Goal: Information Seeking & Learning: Find specific fact

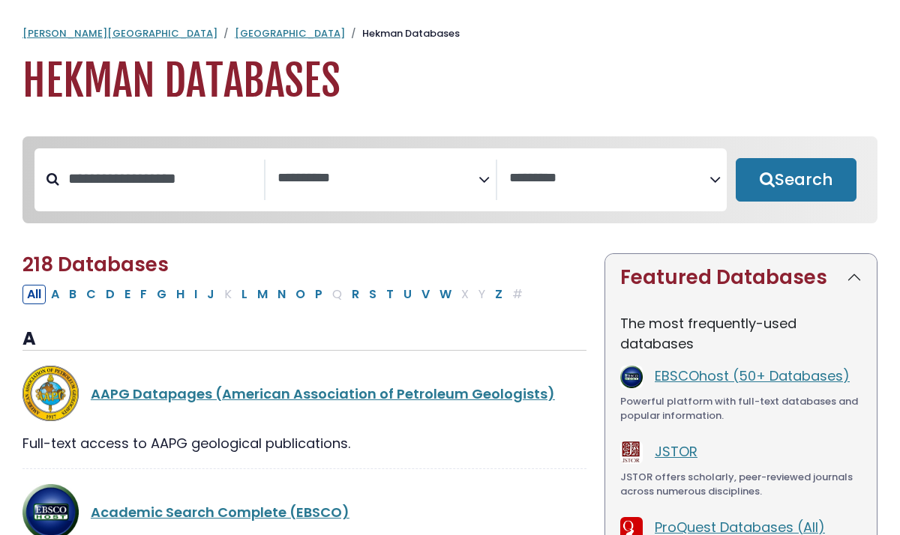
select select "Database Subject Filter"
select select "Database Vendors Filter"
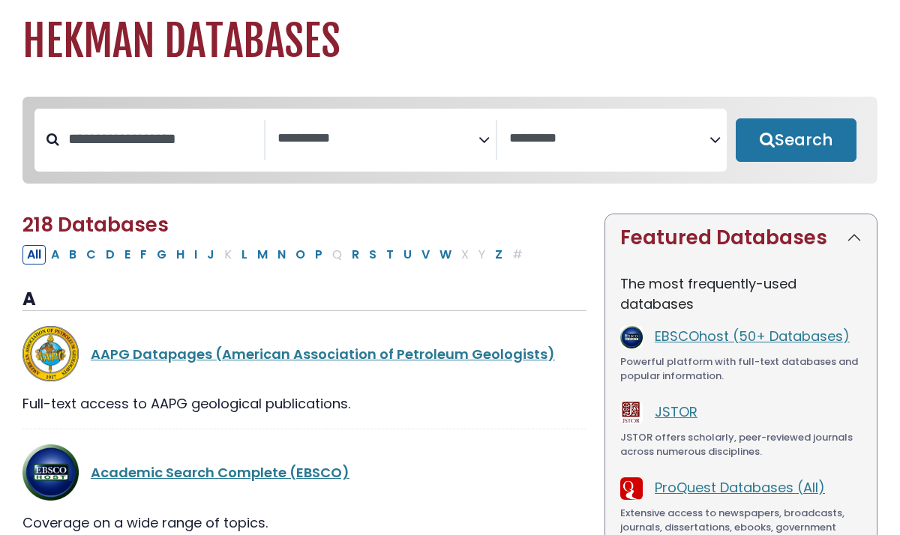
scroll to position [40, 0]
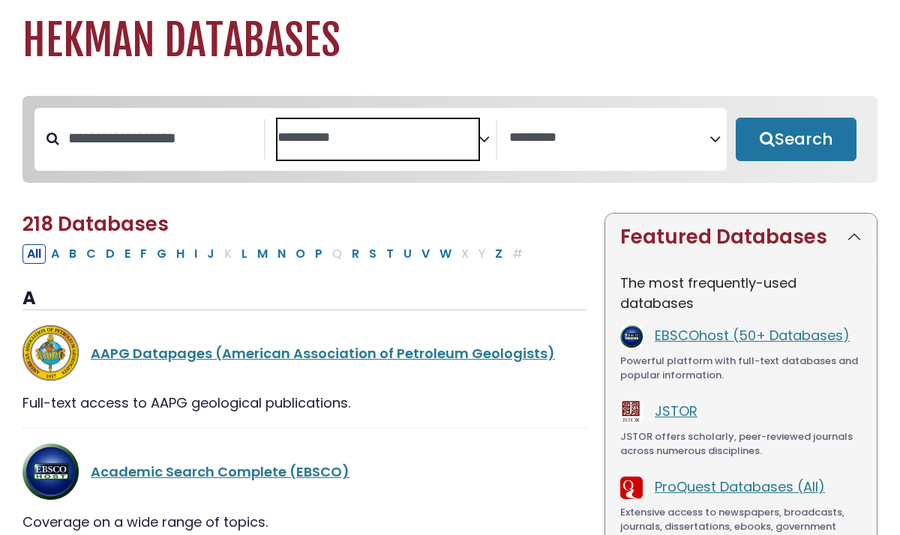
click at [336, 139] on textarea "Search" at bounding box center [377, 138] width 200 height 16
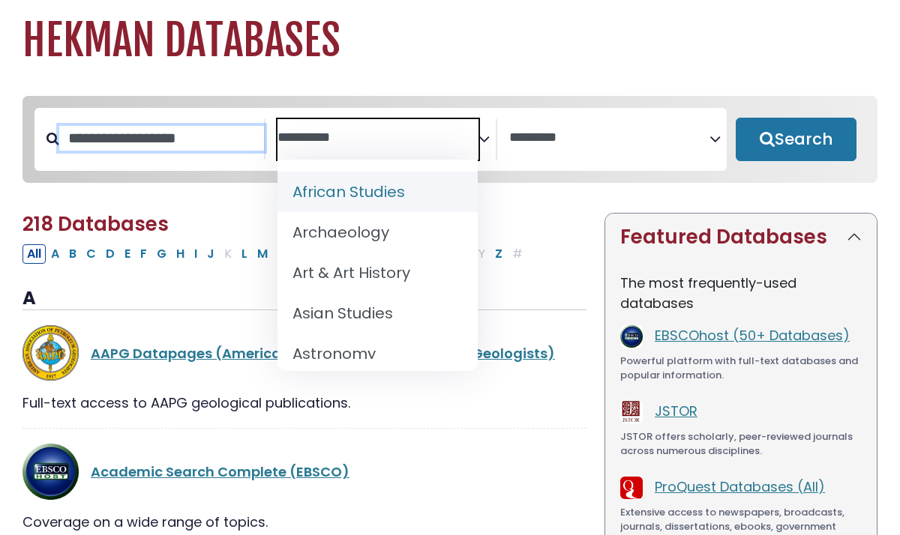
click at [193, 137] on input "Search database by title or keyword" at bounding box center [161, 138] width 205 height 25
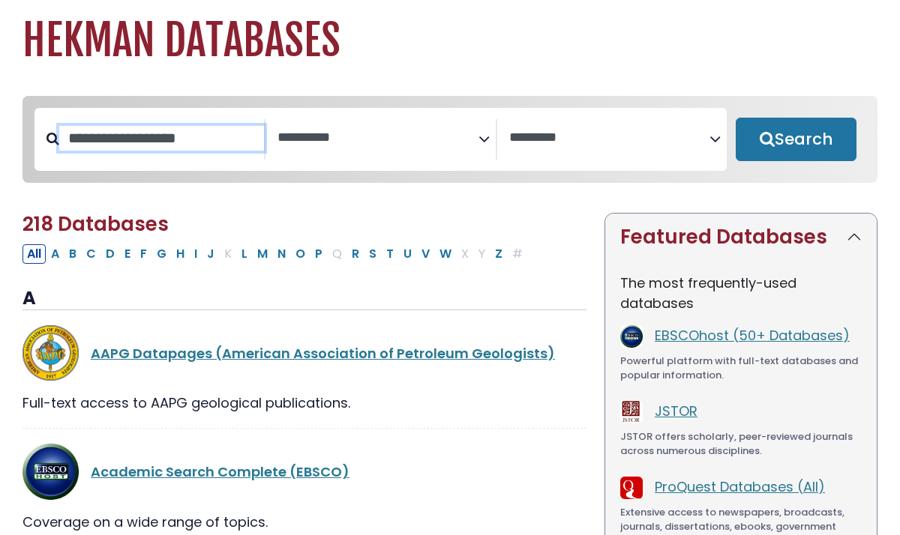
click at [193, 137] on input "Search database by title or keyword" at bounding box center [161, 138] width 205 height 25
click at [715, 140] on icon "Search filters" at bounding box center [714, 136] width 11 height 22
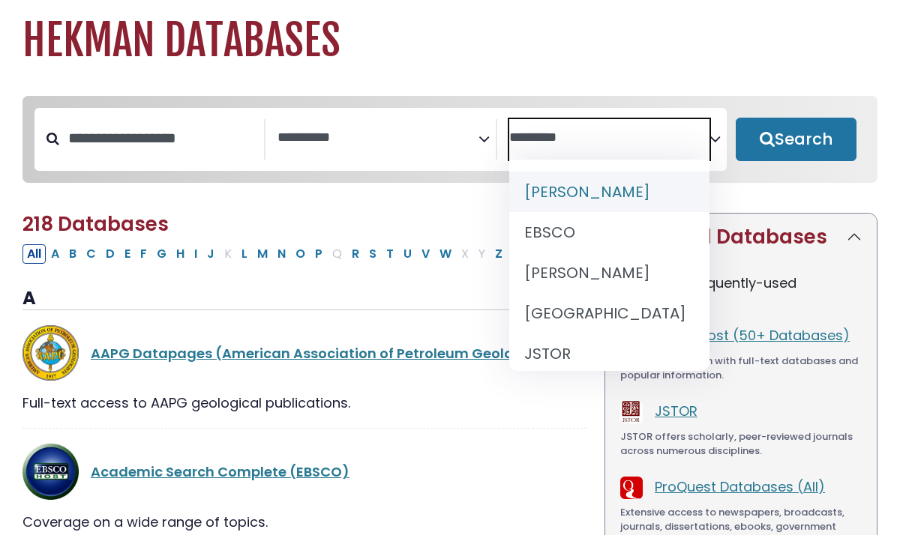
click at [715, 140] on icon "Search filters" at bounding box center [714, 136] width 11 height 22
click at [185, 139] on input "Search database by title or keyword" at bounding box center [161, 138] width 205 height 25
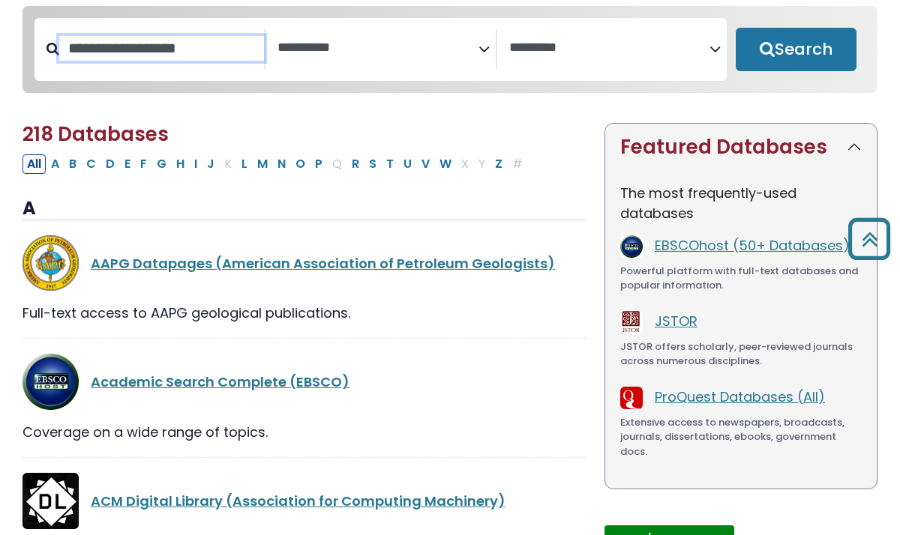
scroll to position [0, 0]
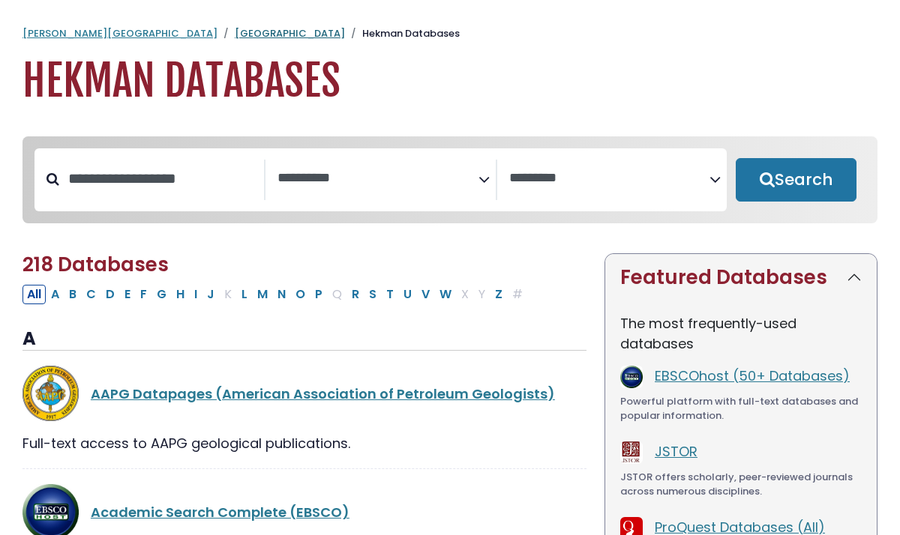
click at [235, 36] on link "[GEOGRAPHIC_DATA]" at bounding box center [290, 33] width 110 height 14
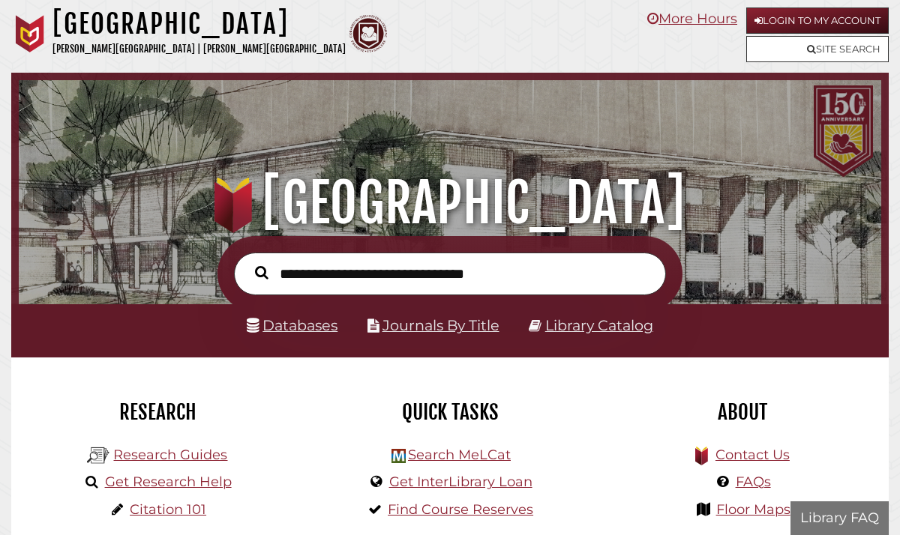
scroll to position [285, 855]
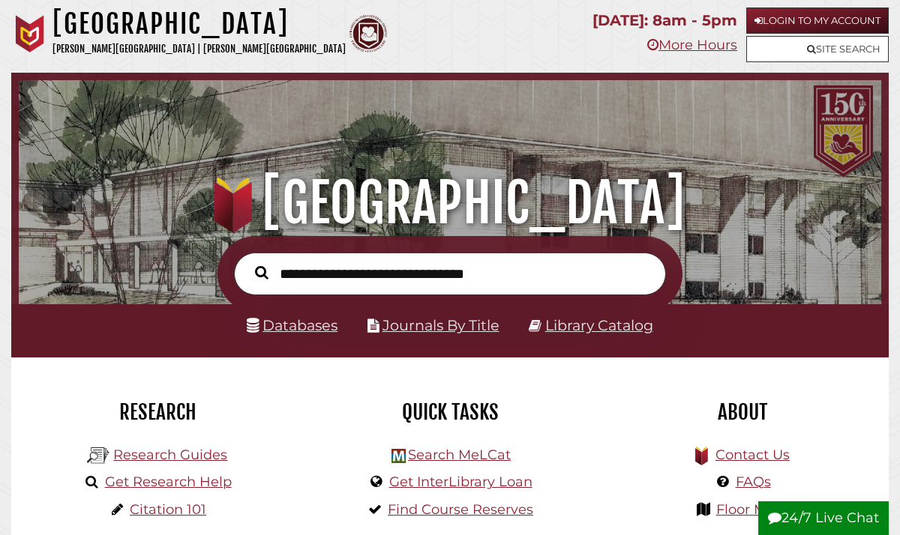
click at [323, 276] on input "text" at bounding box center [450, 274] width 432 height 43
type input "**********"
click at [247, 262] on button "Search" at bounding box center [261, 272] width 28 height 20
